Goal: Browse casually

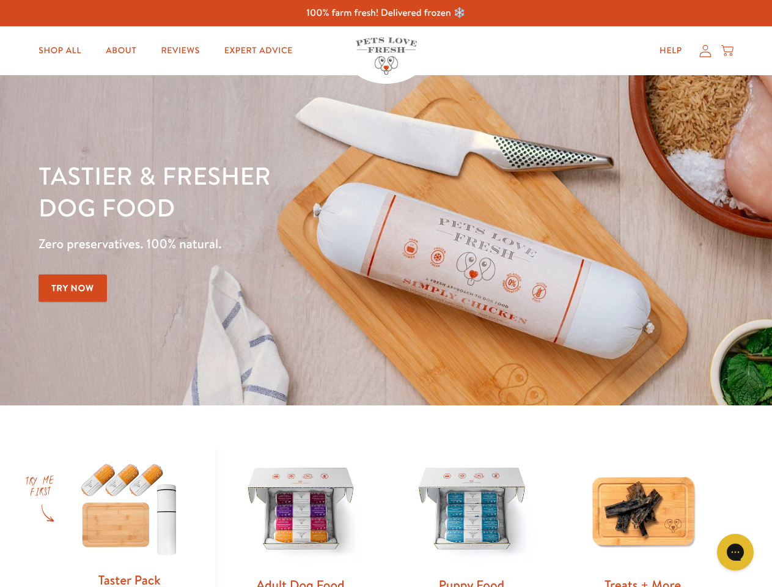
click at [386, 293] on div "Tastier & fresher dog food Zero preservatives. 100% natural. Try Now" at bounding box center [270, 240] width 463 height 161
click at [735, 552] on icon "Gorgias live chat" at bounding box center [735, 552] width 12 height 12
